Goal: Transaction & Acquisition: Purchase product/service

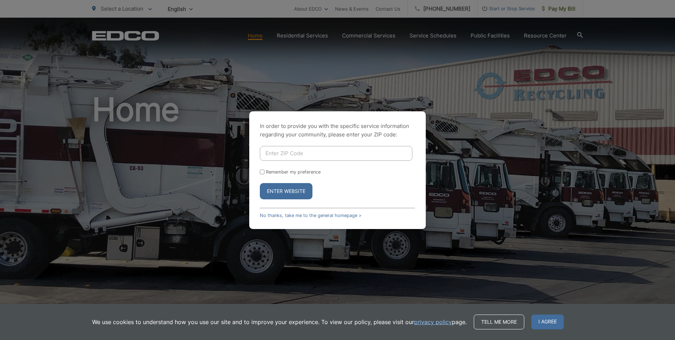
click at [313, 157] on input "Enter ZIP Code" at bounding box center [336, 153] width 152 height 15
type input "92082"
click at [293, 191] on button "Enter Website" at bounding box center [286, 191] width 53 height 16
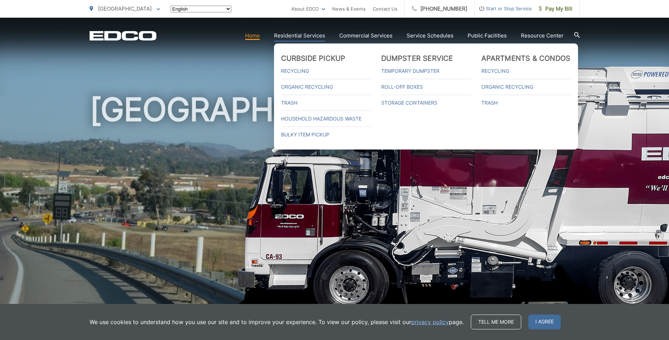
click at [293, 37] on link "Residential Services" at bounding box center [299, 35] width 51 height 8
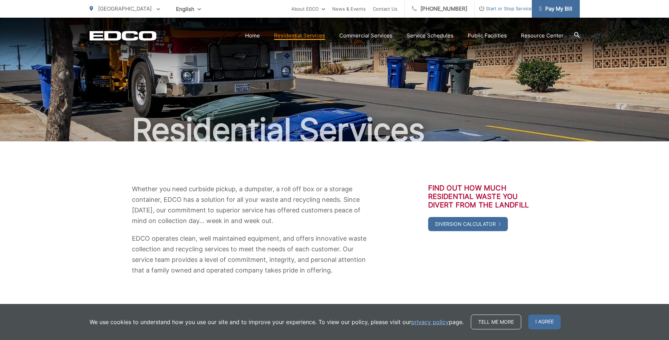
click at [549, 10] on span "Pay My Bill" at bounding box center [556, 9] width 34 height 8
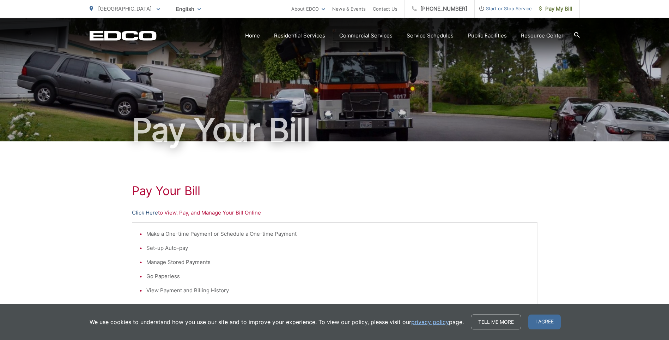
click at [154, 213] on link "Click Here" at bounding box center [145, 212] width 26 height 8
